Goal: Transaction & Acquisition: Obtain resource

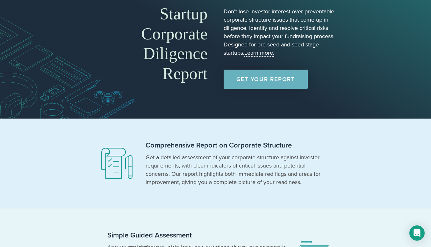
scroll to position [39, 0]
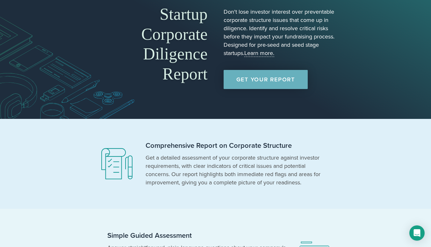
click at [284, 85] on link "Get Your Report" at bounding box center [265, 79] width 84 height 19
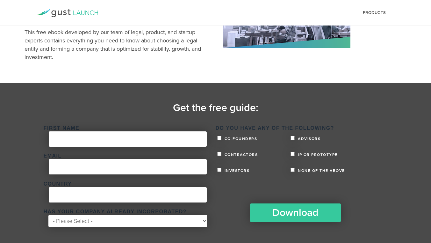
scroll to position [74, 0]
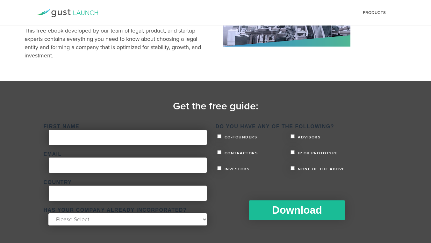
click at [279, 209] on input "Download" at bounding box center [297, 210] width 96 height 20
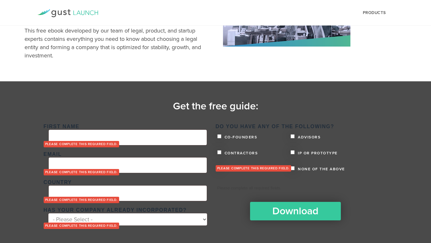
click at [246, 138] on span "Co-founders" at bounding box center [240, 137] width 34 height 4
click at [221, 138] on input "Co-founders" at bounding box center [219, 136] width 4 height 4
checkbox input "true"
click at [151, 138] on input "First Name *" at bounding box center [128, 137] width 158 height 15
type input "Omar"
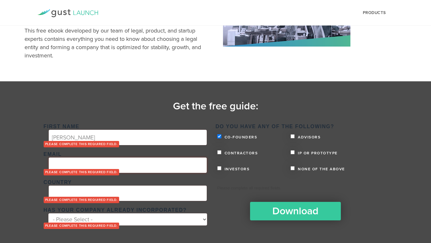
type input "omar.hbs.2026@gmail.com"
type input "Egypt"
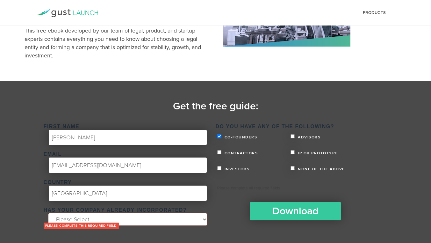
click at [118, 217] on select "- Please Select - Yes No" at bounding box center [127, 219] width 158 height 12
click at [48, 213] on select "- Please Select - Yes No" at bounding box center [127, 219] width 158 height 12
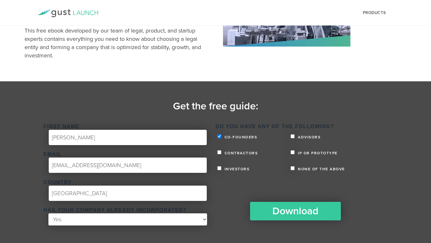
click at [144, 219] on select "- Please Select - Yes No" at bounding box center [127, 219] width 158 height 12
click at [48, 213] on select "- Please Select - Yes No" at bounding box center [127, 219] width 158 height 12
click at [160, 221] on select "- Please Select - Yes No" at bounding box center [127, 219] width 158 height 12
select select "Yes"
click at [48, 213] on select "- Please Select - Yes No" at bounding box center [127, 219] width 158 height 12
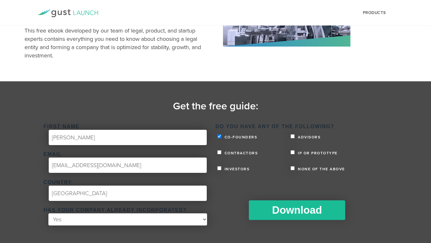
click at [273, 215] on input "Download" at bounding box center [297, 210] width 96 height 20
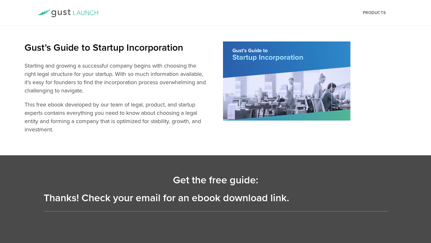
scroll to position [0, 0]
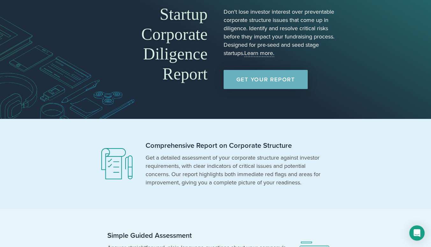
click at [243, 80] on link "Get Your Report" at bounding box center [265, 79] width 84 height 19
